Goal: Navigation & Orientation: Find specific page/section

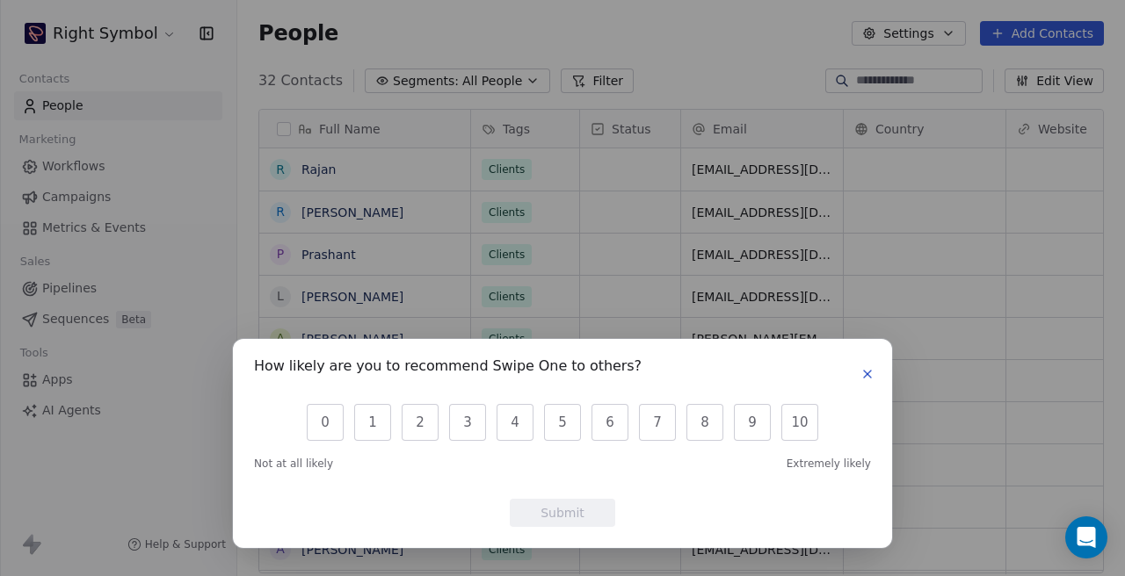
scroll to position [508, 887]
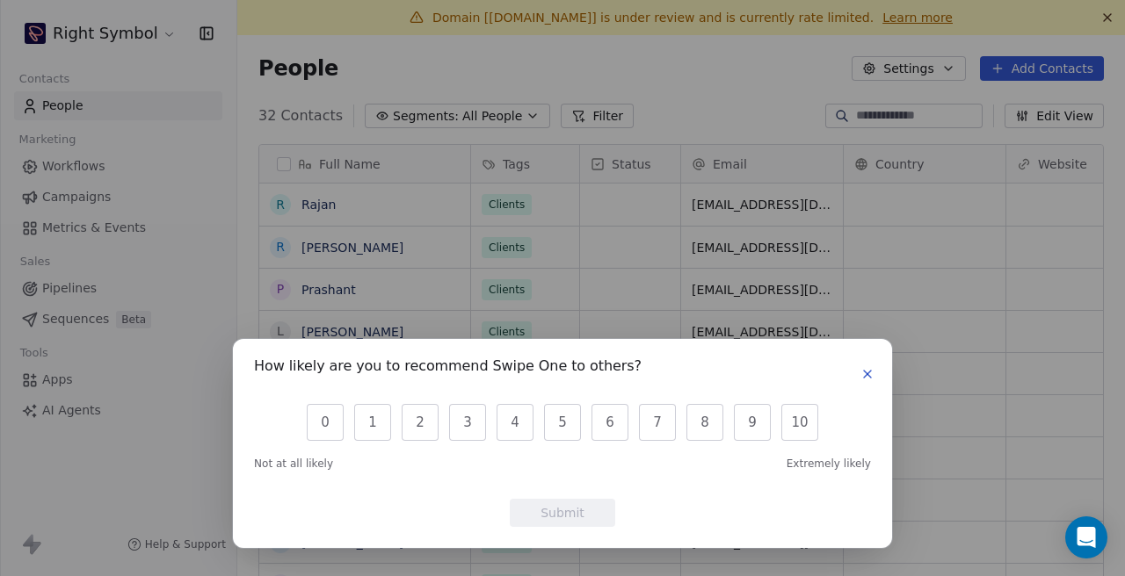
click at [872, 372] on icon "button" at bounding box center [867, 374] width 14 height 14
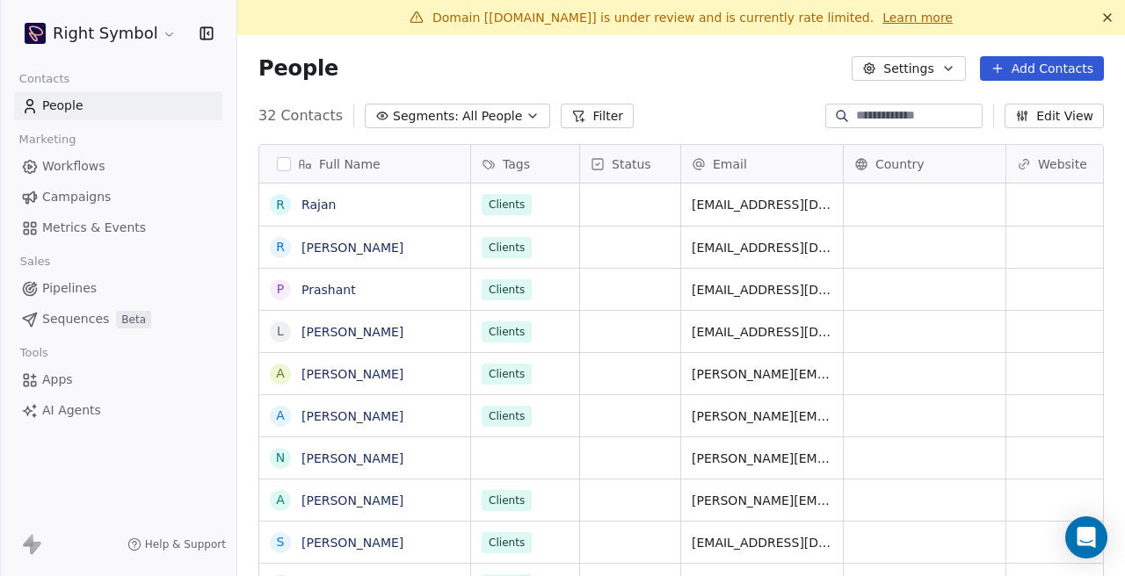
click at [163, 38] on html "Right Symbol Contacts People Marketing Workflows Campaigns Metrics & Events Sal…" at bounding box center [562, 288] width 1125 height 576
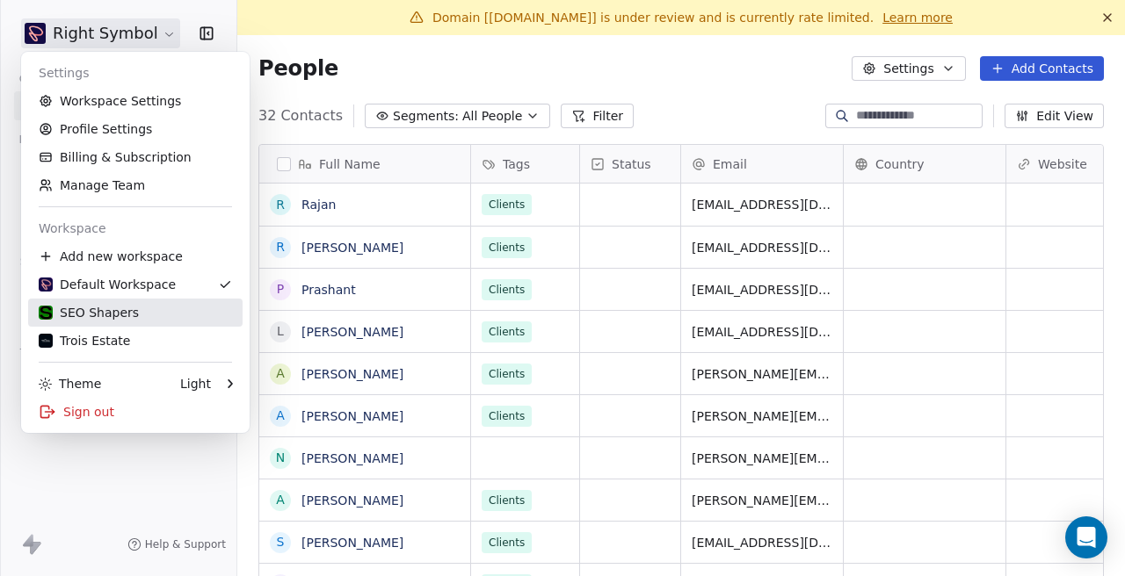
click at [148, 310] on div "SEO Shapers" at bounding box center [135, 313] width 193 height 18
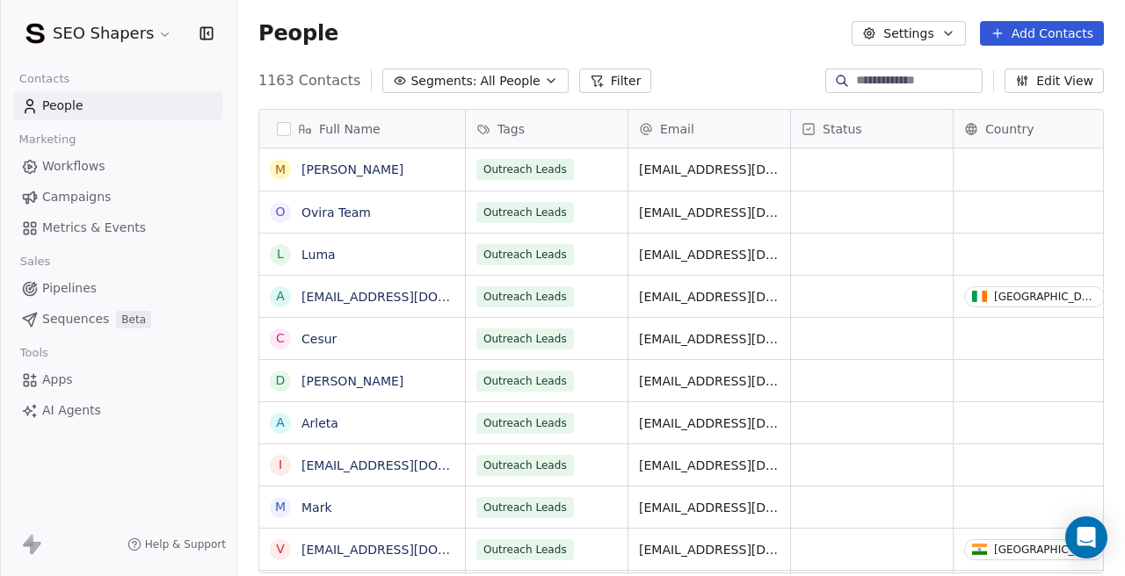
scroll to position [508, 887]
click at [105, 202] on span "Campaigns" at bounding box center [76, 197] width 69 height 18
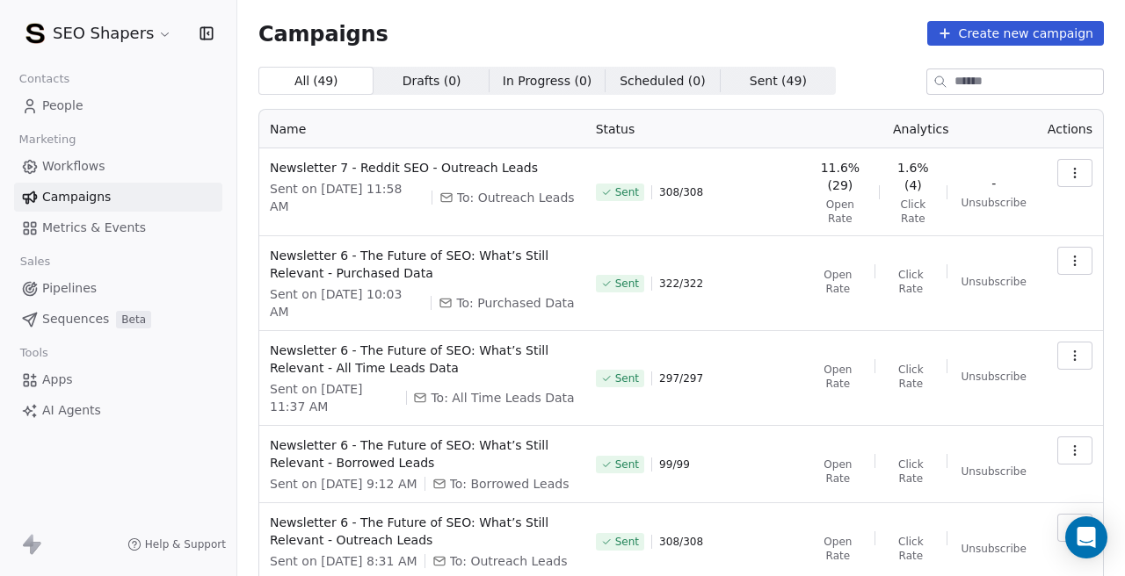
click at [162, 24] on html "SEO Shapers Contacts People Marketing Workflows Campaigns Metrics & Events Sale…" at bounding box center [562, 288] width 1125 height 576
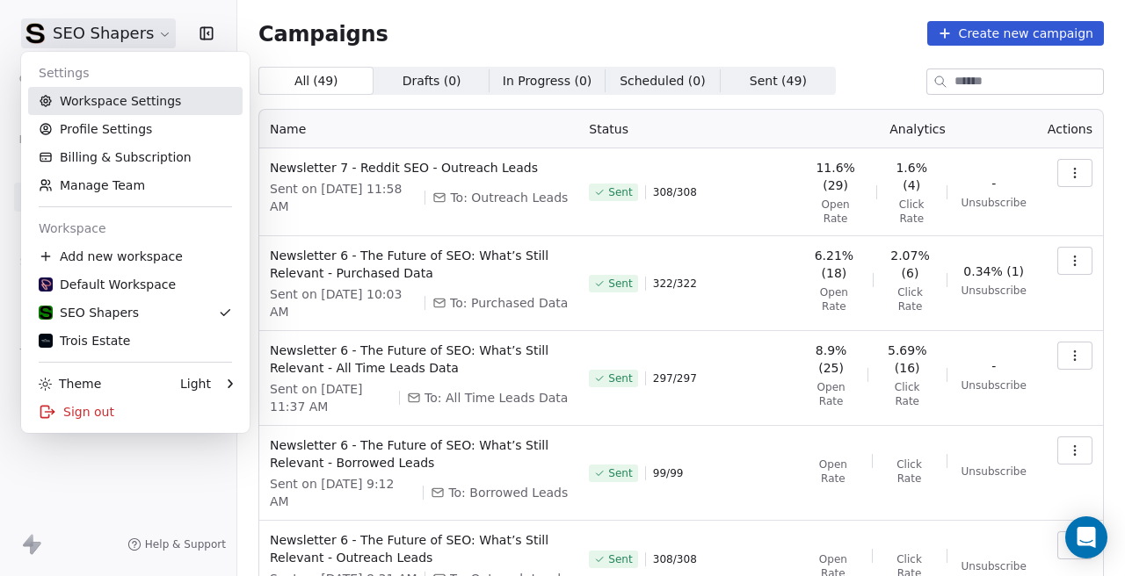
click at [131, 108] on link "Workspace Settings" at bounding box center [135, 101] width 214 height 28
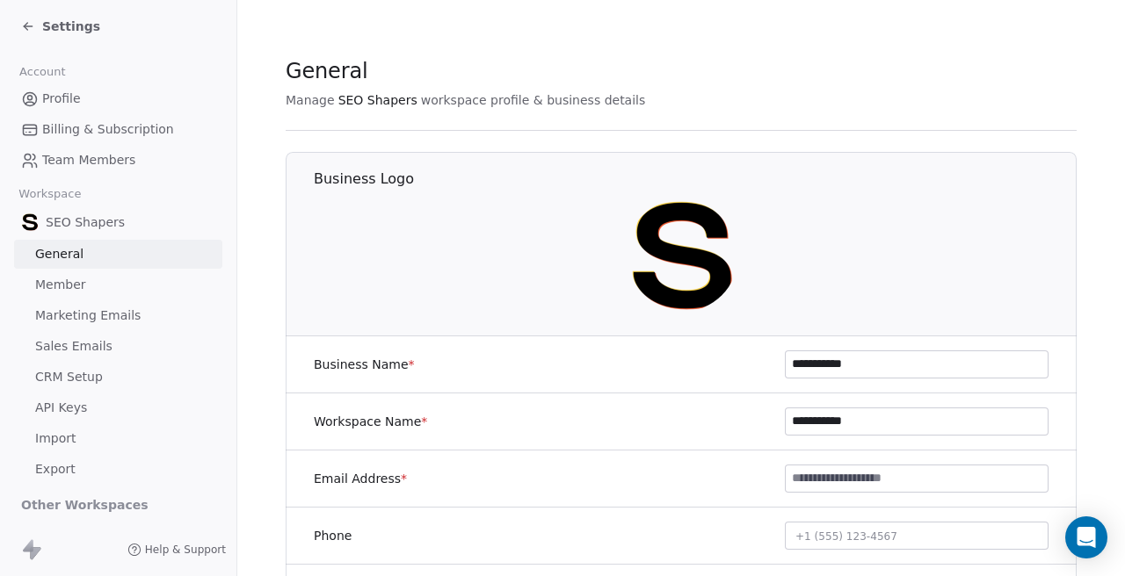
click at [119, 318] on span "Marketing Emails" at bounding box center [87, 316] width 105 height 18
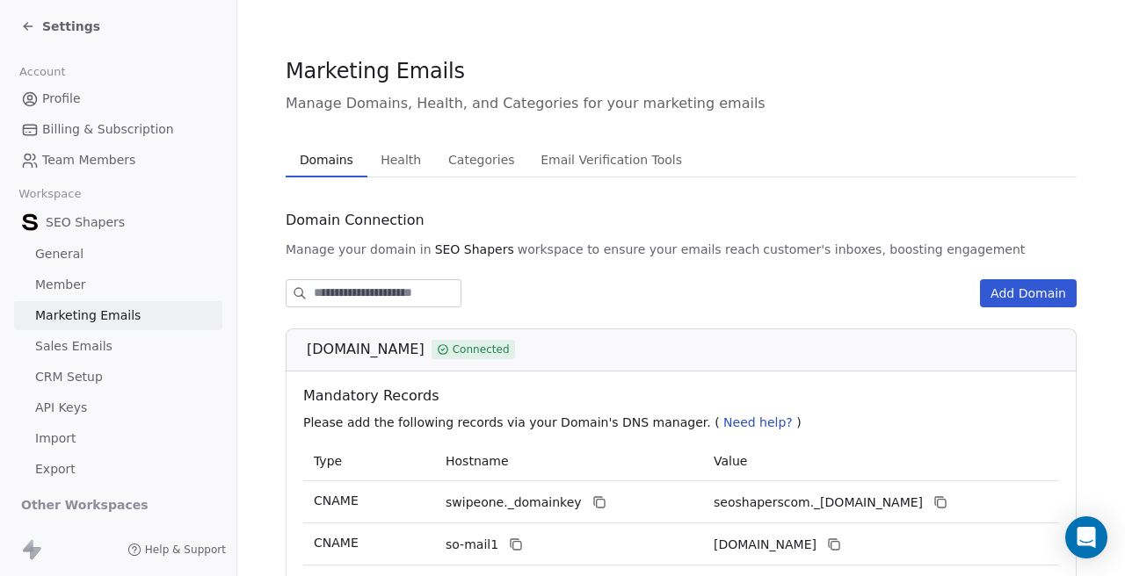
click at [409, 148] on span "Health" at bounding box center [400, 160] width 54 height 25
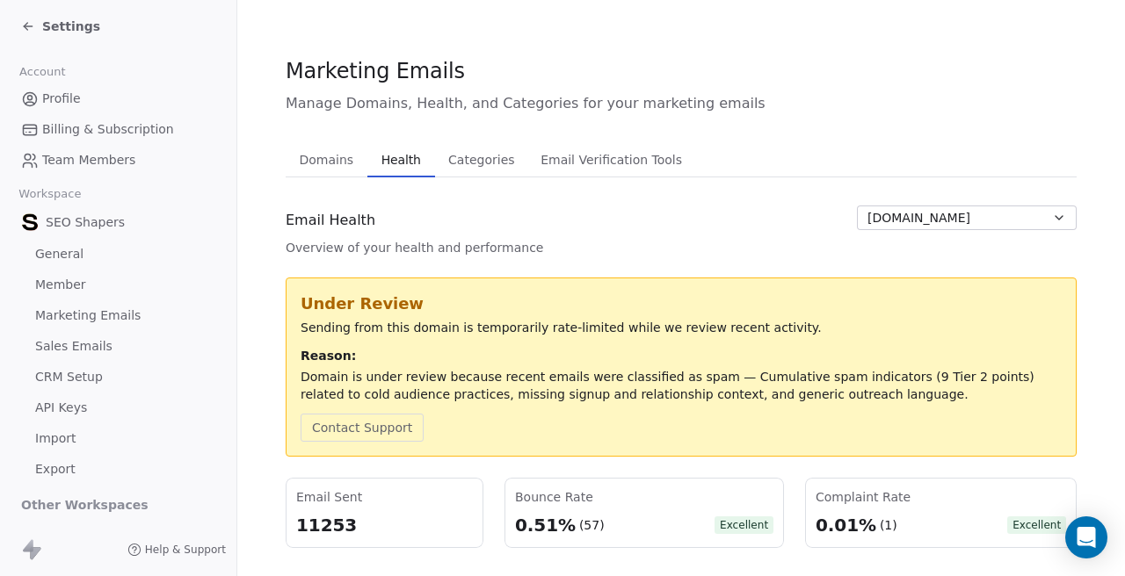
click at [76, 19] on span "Settings" at bounding box center [71, 27] width 58 height 18
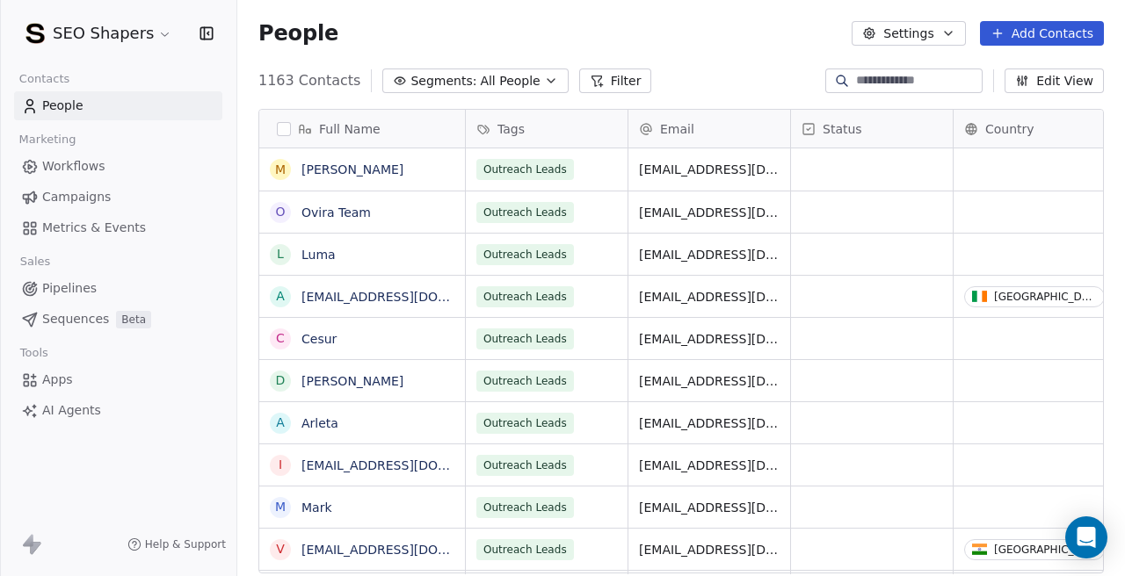
scroll to position [508, 887]
